Goal: Task Accomplishment & Management: Manage account settings

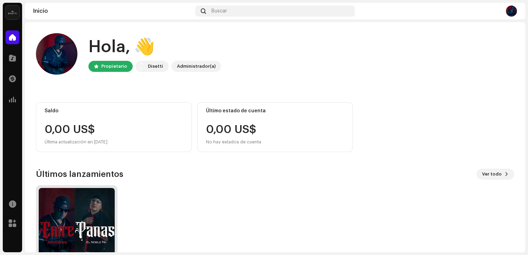
click at [90, 200] on img at bounding box center [77, 226] width 76 height 76
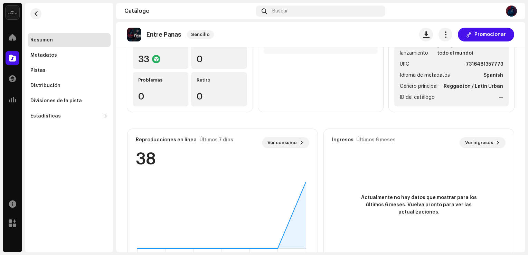
scroll to position [115, 0]
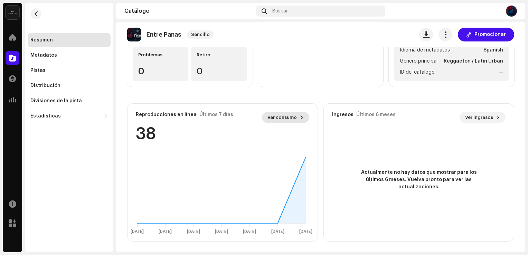
click at [292, 115] on span "Ver consumo" at bounding box center [282, 118] width 29 height 14
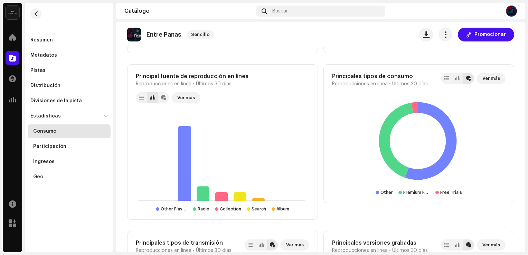
scroll to position [673, 0]
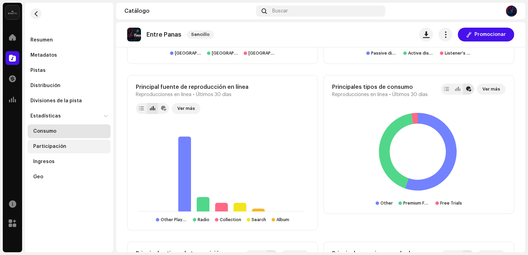
click at [76, 148] on div "Participación" at bounding box center [70, 147] width 75 height 6
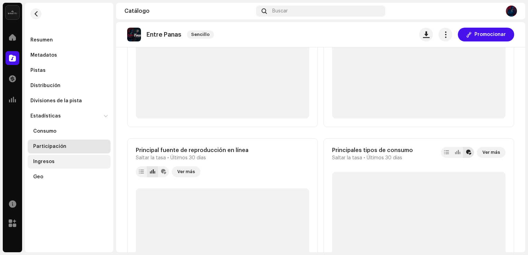
click at [66, 160] on div "Ingresos" at bounding box center [70, 162] width 75 height 6
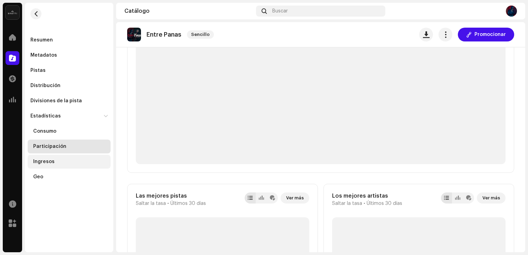
scroll to position [19, 0]
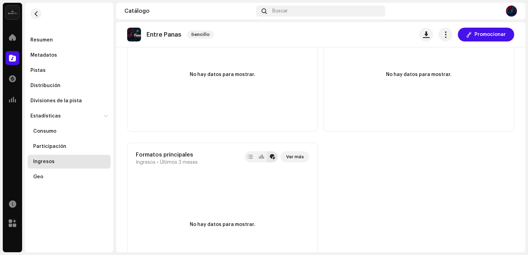
scroll to position [641, 0]
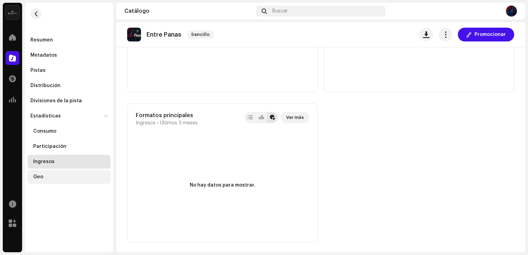
click at [57, 176] on div "Geo" at bounding box center [70, 177] width 75 height 6
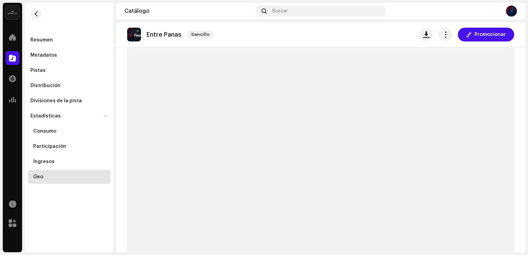
scroll to position [3, 0]
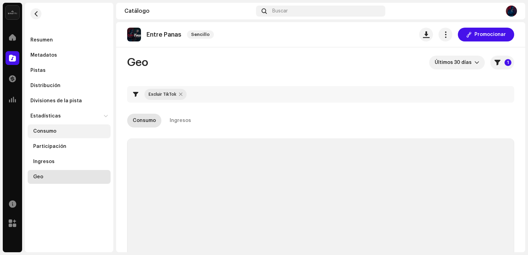
checkbox input "true"
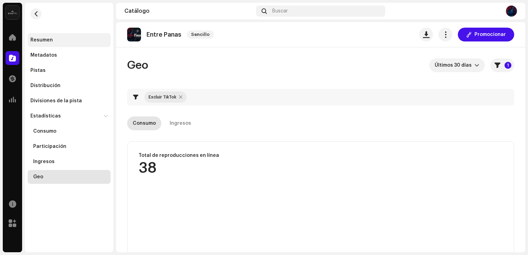
click at [62, 37] on div "Resumen" at bounding box center [68, 40] width 77 height 6
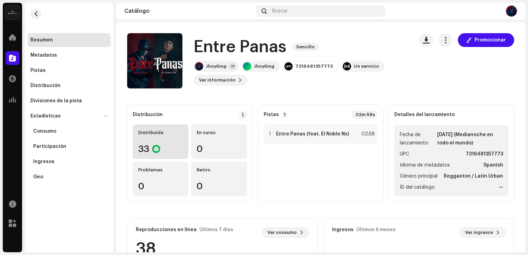
click at [160, 139] on div "Distribuída 33" at bounding box center [161, 141] width 56 height 35
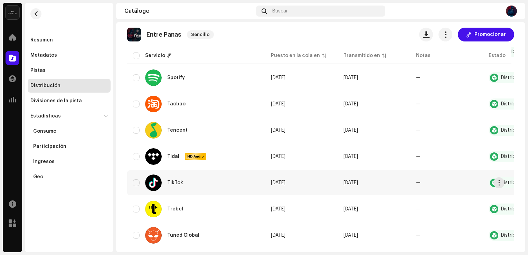
scroll to position [726, 0]
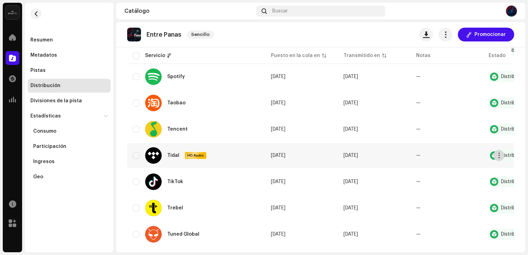
click at [498, 157] on span "button" at bounding box center [499, 156] width 5 height 6
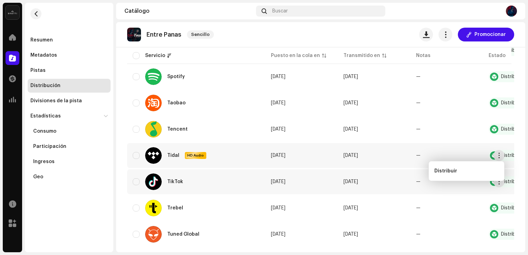
click at [399, 177] on td "[DATE]" at bounding box center [374, 181] width 73 height 25
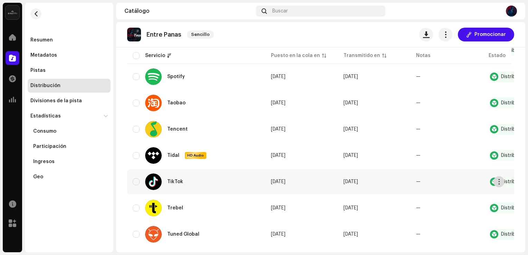
click at [497, 178] on button "button" at bounding box center [499, 181] width 11 height 11
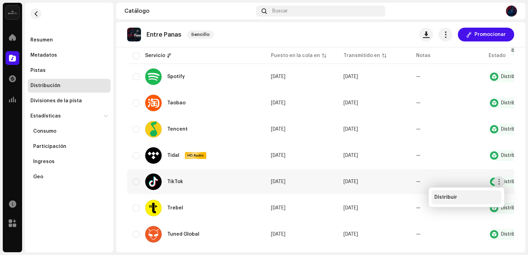
click at [473, 195] on div "Distribuir" at bounding box center [466, 198] width 64 height 6
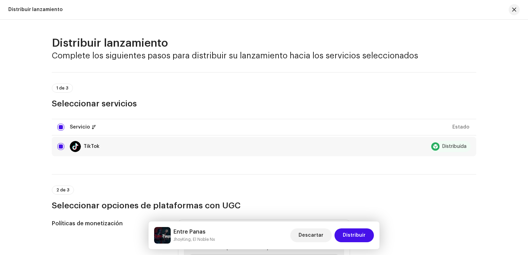
click at [90, 144] on div "TikTok" at bounding box center [92, 146] width 16 height 5
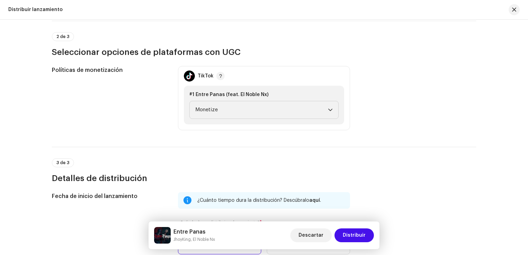
scroll to position [138, 0]
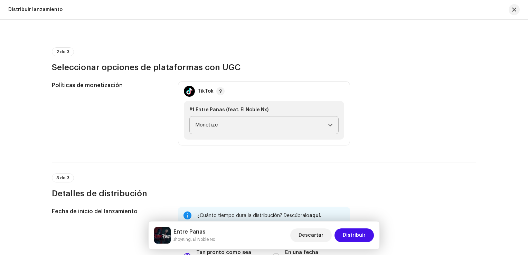
click at [232, 128] on span "Monetize" at bounding box center [261, 124] width 133 height 17
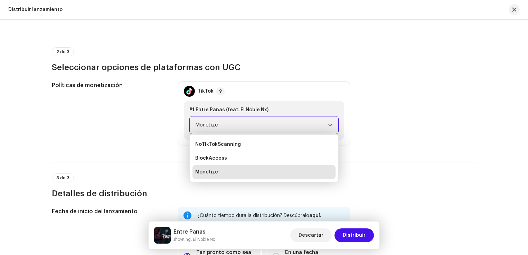
click at [134, 128] on div "Políticas de monetización" at bounding box center [109, 113] width 115 height 64
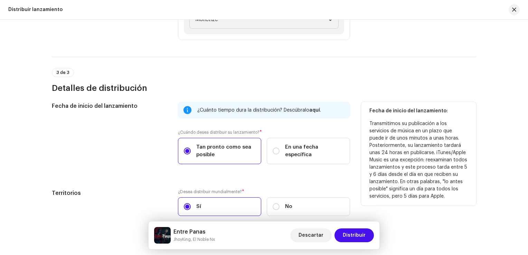
scroll to position [279, 0]
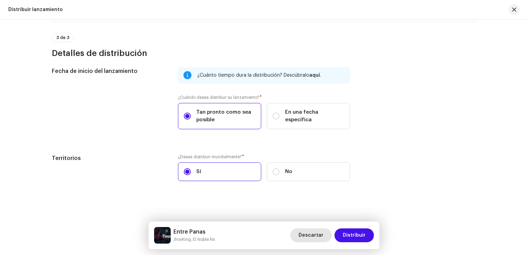
click at [302, 233] on span "Descartar" at bounding box center [311, 235] width 25 height 14
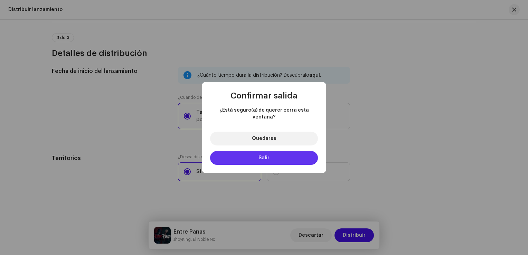
click at [279, 157] on button "Salir" at bounding box center [264, 158] width 108 height 14
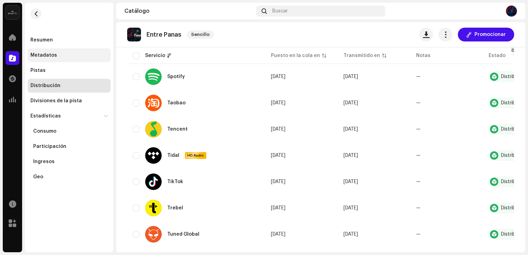
click at [83, 58] on div "Metadatos" at bounding box center [68, 56] width 77 height 6
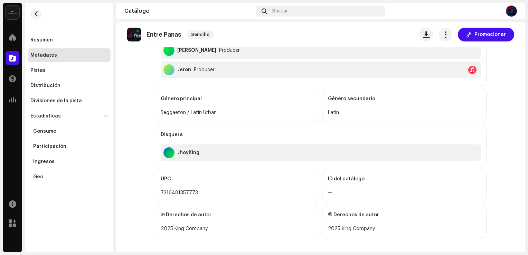
scroll to position [278, 0]
click at [449, 31] on re-m-actions-button at bounding box center [446, 35] width 14 height 14
click at [445, 36] on span "button" at bounding box center [445, 35] width 7 height 6
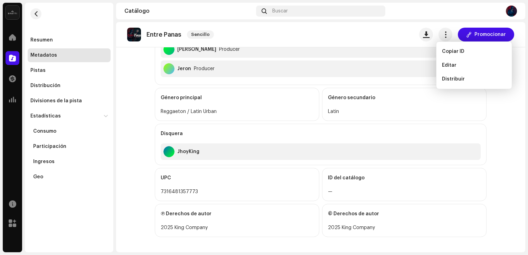
click at [453, 60] on div "Editar" at bounding box center [474, 65] width 70 height 14
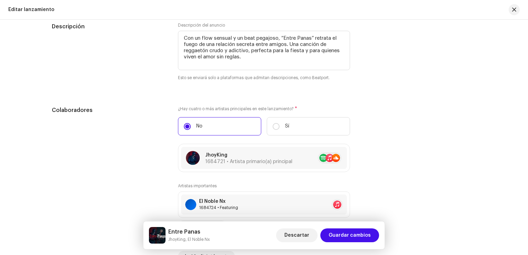
scroll to position [622, 0]
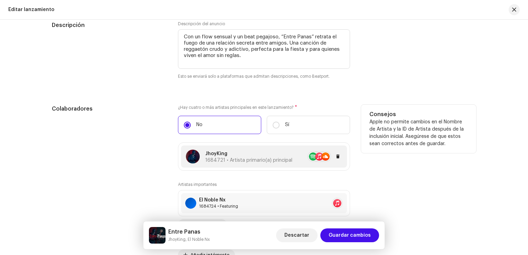
click at [278, 158] on p "JhoyKing" at bounding box center [248, 153] width 87 height 7
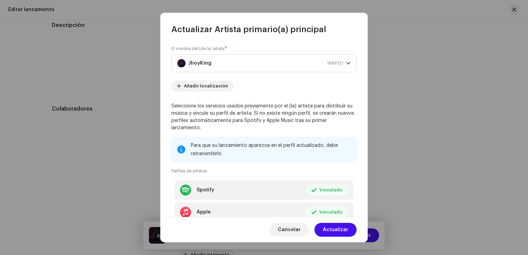
scroll to position [49, 0]
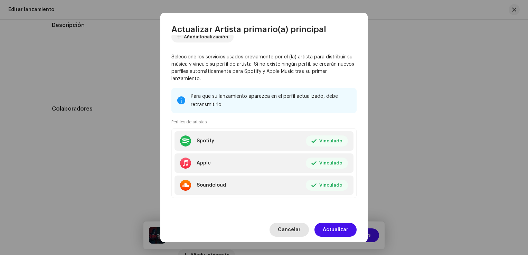
click at [283, 223] on span "Cancelar" at bounding box center [289, 230] width 23 height 14
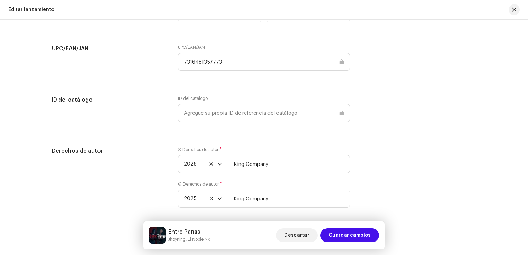
scroll to position [1113, 0]
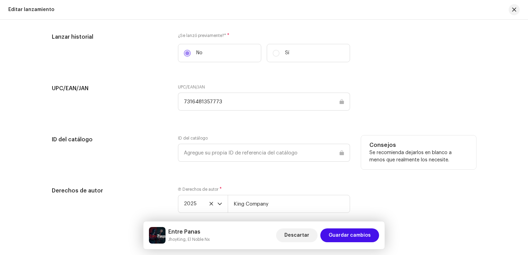
click at [266, 142] on div "ID del catálogo" at bounding box center [264, 148] width 172 height 26
click at [261, 147] on input "text" at bounding box center [264, 153] width 172 height 18
click at [257, 150] on input "text" at bounding box center [264, 153] width 172 height 18
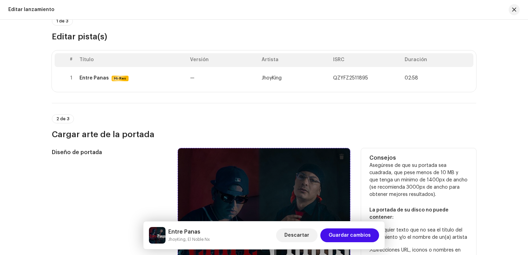
scroll to position [7, 0]
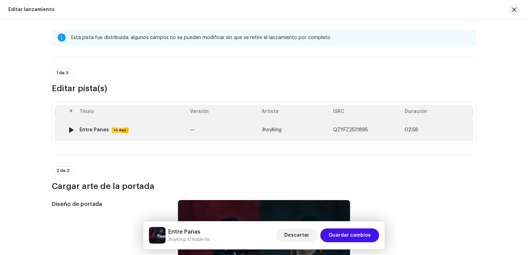
click at [269, 133] on td "JhoyKing" at bounding box center [295, 130] width 72 height 22
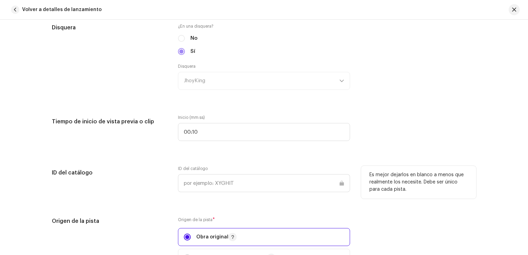
scroll to position [760, 0]
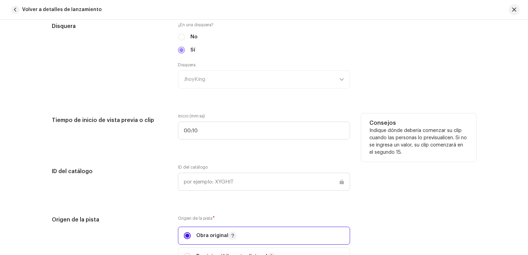
click at [219, 141] on div "Inicio (mm:ss) 00:10" at bounding box center [264, 130] width 172 height 35
click at [217, 137] on input "00:10" at bounding box center [264, 131] width 172 height 18
click at [215, 135] on input "00:10" at bounding box center [264, 131] width 172 height 18
type input "00:33"
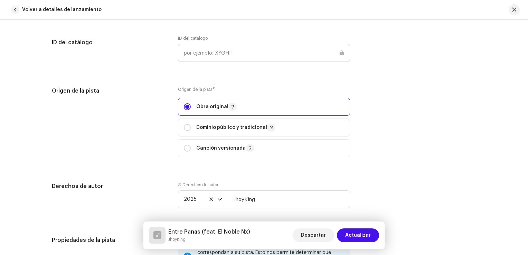
scroll to position [864, 0]
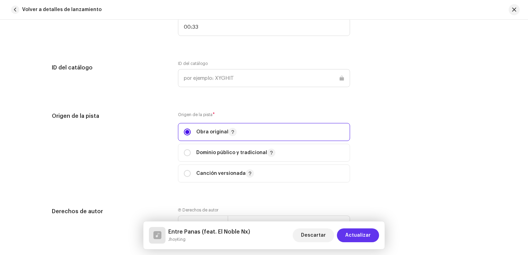
click at [370, 238] on span "Actualizar" at bounding box center [358, 235] width 26 height 14
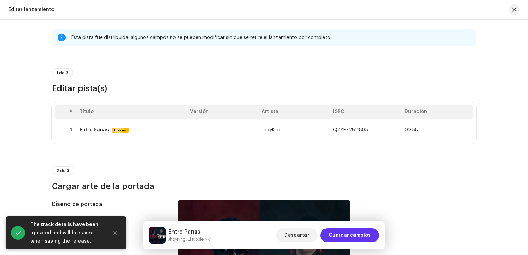
click at [357, 233] on span "Guardar cambios" at bounding box center [350, 235] width 42 height 14
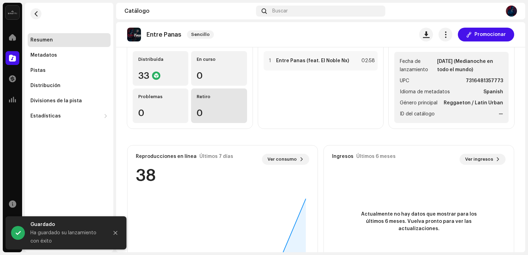
scroll to position [35, 0]
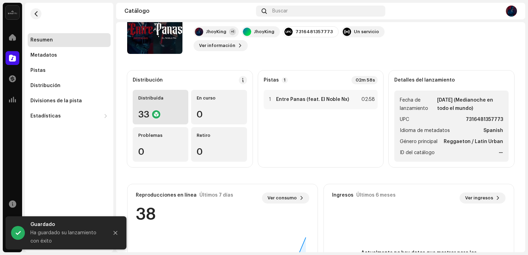
click at [168, 115] on div "33" at bounding box center [160, 114] width 45 height 9
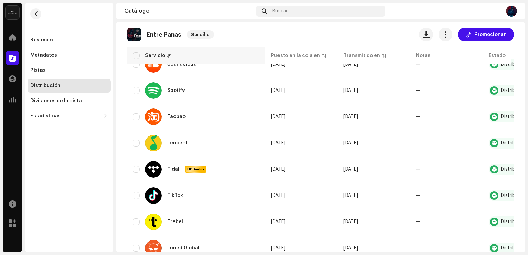
scroll to position [655, 0]
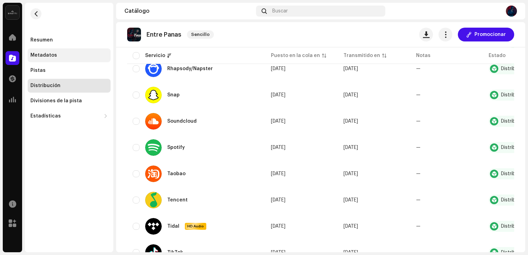
click at [71, 51] on div "Metadatos" at bounding box center [69, 55] width 83 height 14
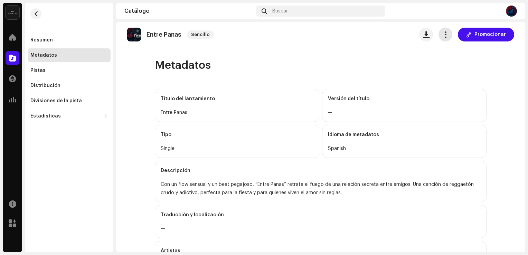
click at [442, 36] on span "button" at bounding box center [445, 35] width 7 height 6
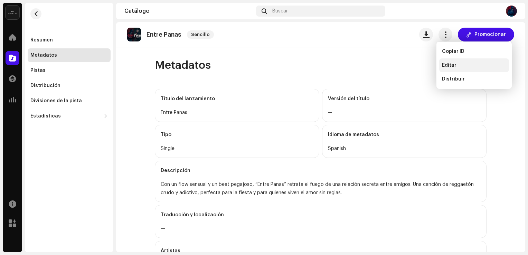
click at [448, 62] on div "Editar" at bounding box center [474, 65] width 70 height 14
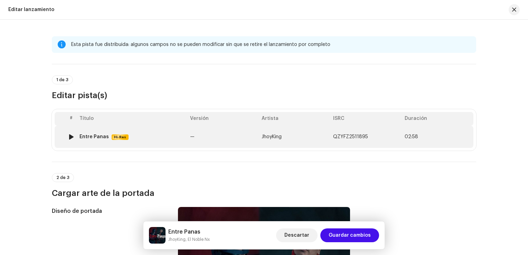
click at [134, 142] on td "Entre Panas Hi-Res" at bounding box center [132, 137] width 111 height 22
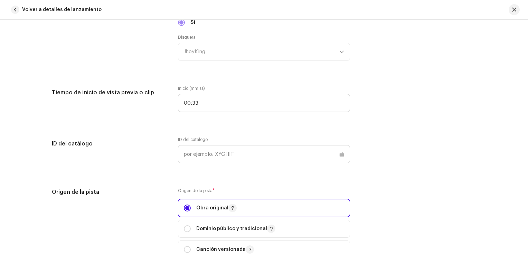
scroll to position [830, 0]
